Goal: Navigation & Orientation: Find specific page/section

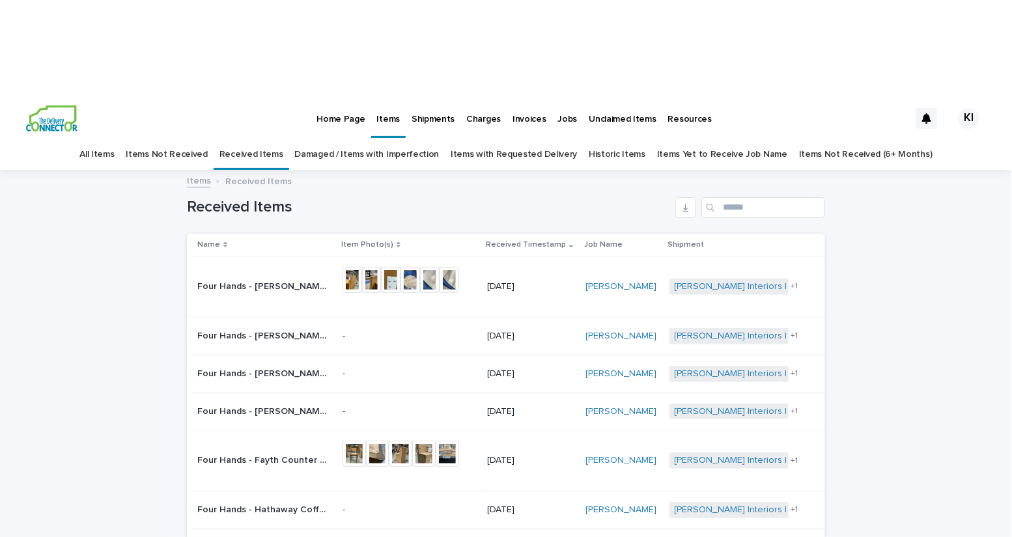
click at [283, 139] on link "Received Items" at bounding box center [252, 154] width 64 height 31
click at [335, 98] on p "Home Page" at bounding box center [341, 111] width 48 height 27
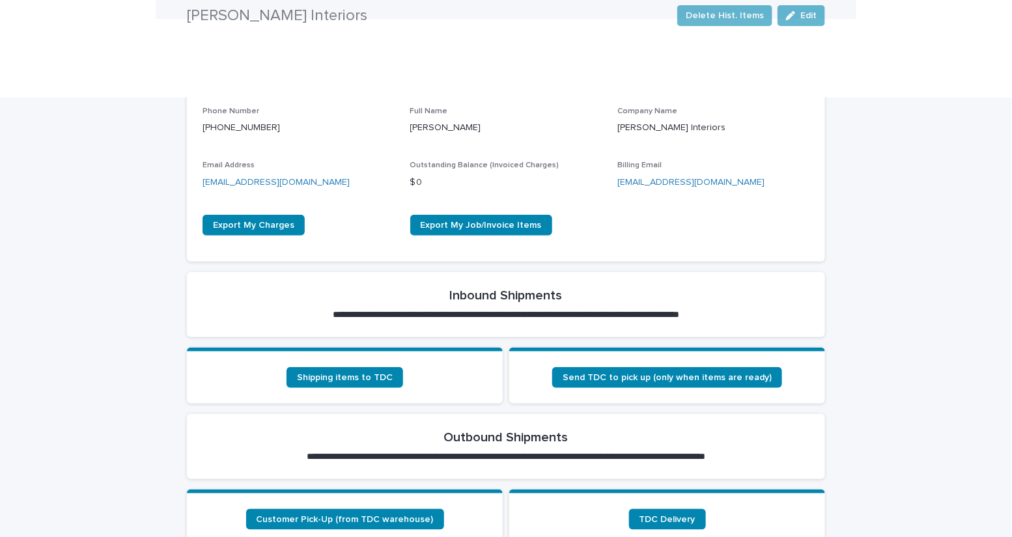
scroll to position [302, 0]
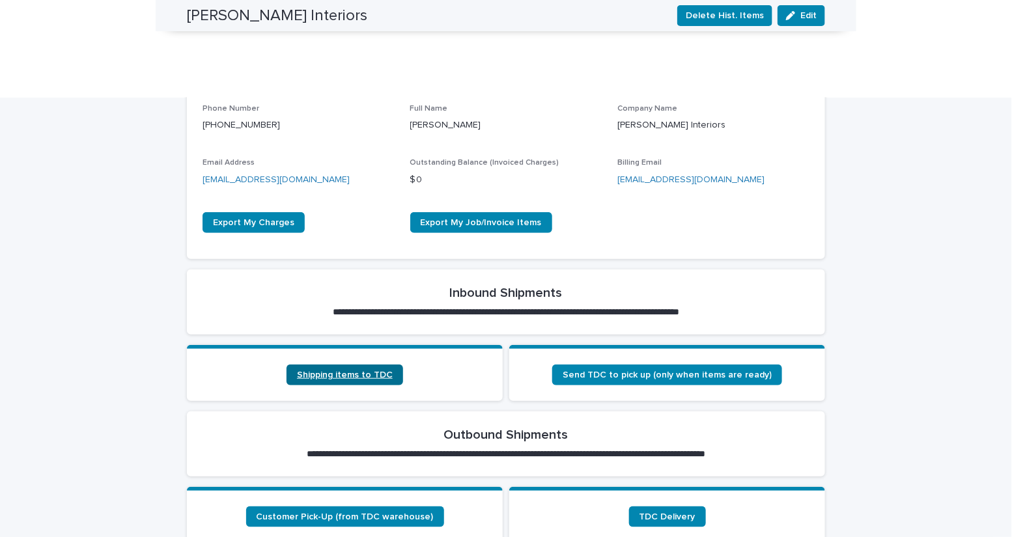
click at [353, 371] on span "Shipping items to TDC" at bounding box center [345, 375] width 96 height 9
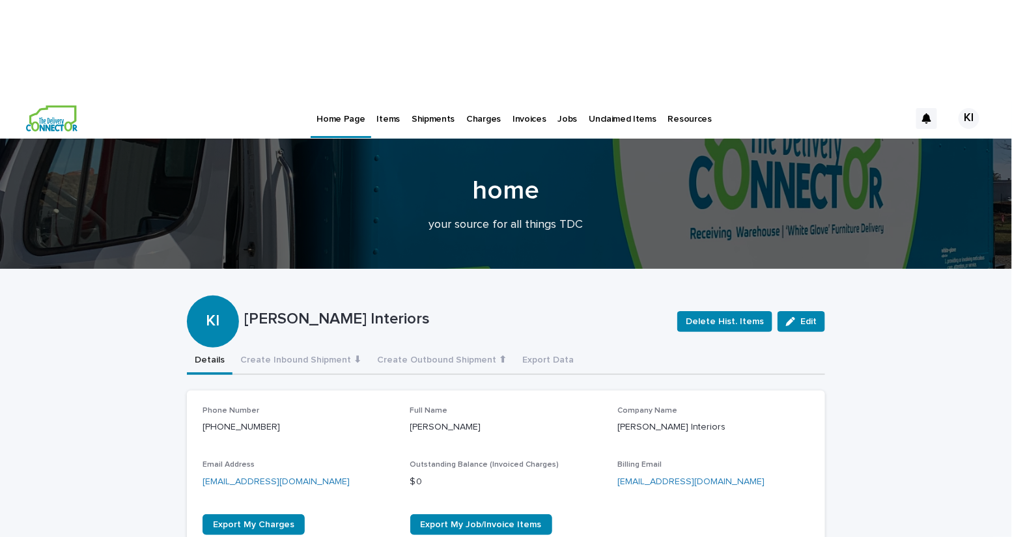
click at [382, 98] on p "Items" at bounding box center [388, 111] width 23 height 27
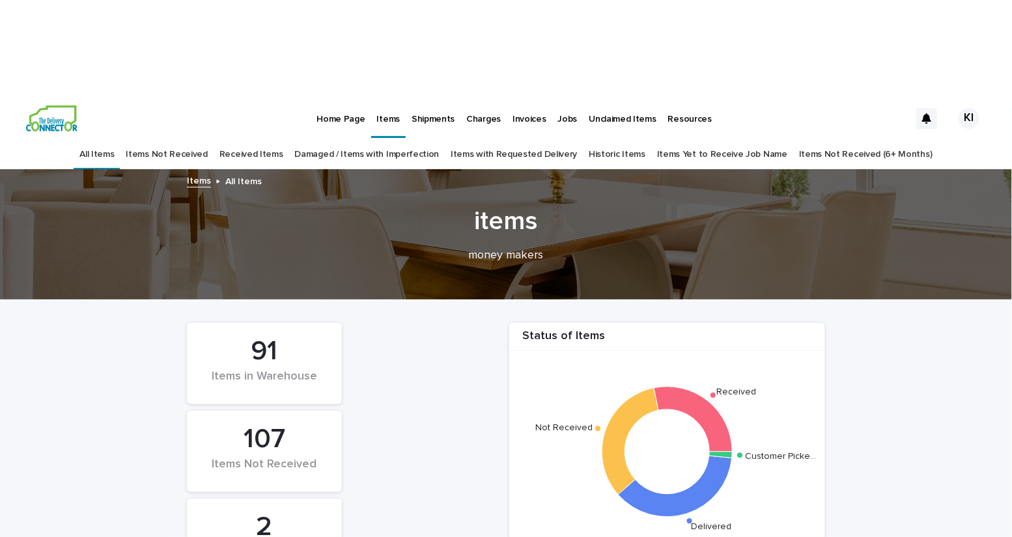
click at [427, 98] on p "Shipments" at bounding box center [433, 111] width 43 height 27
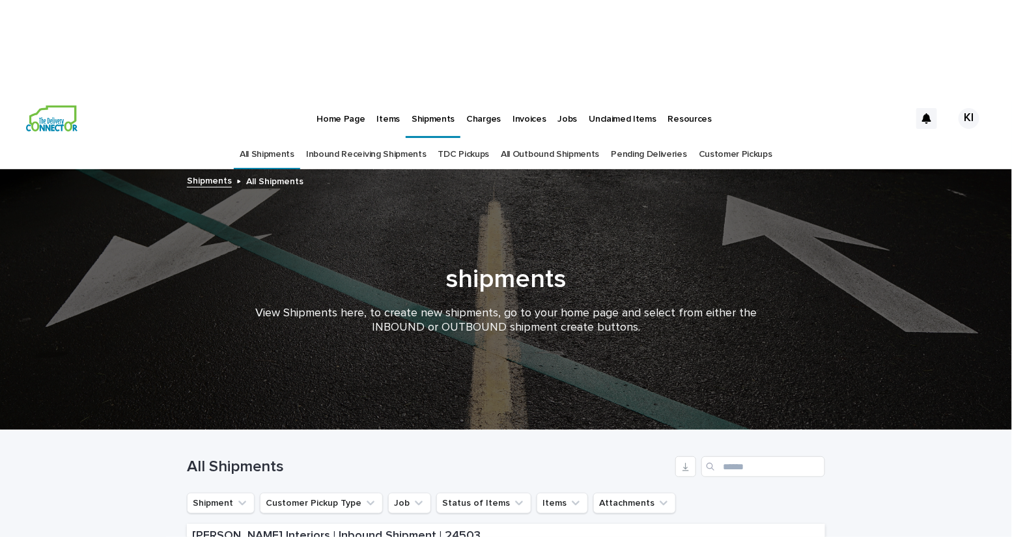
click at [390, 139] on link "Inbound Receiving Shipments" at bounding box center [366, 154] width 120 height 31
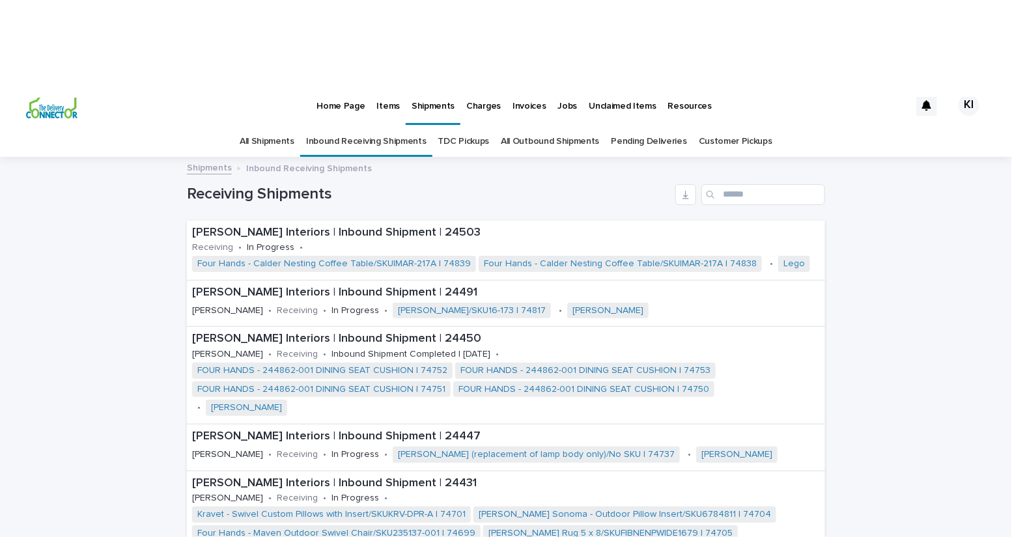
scroll to position [13, 0]
